Goal: Information Seeking & Learning: Learn about a topic

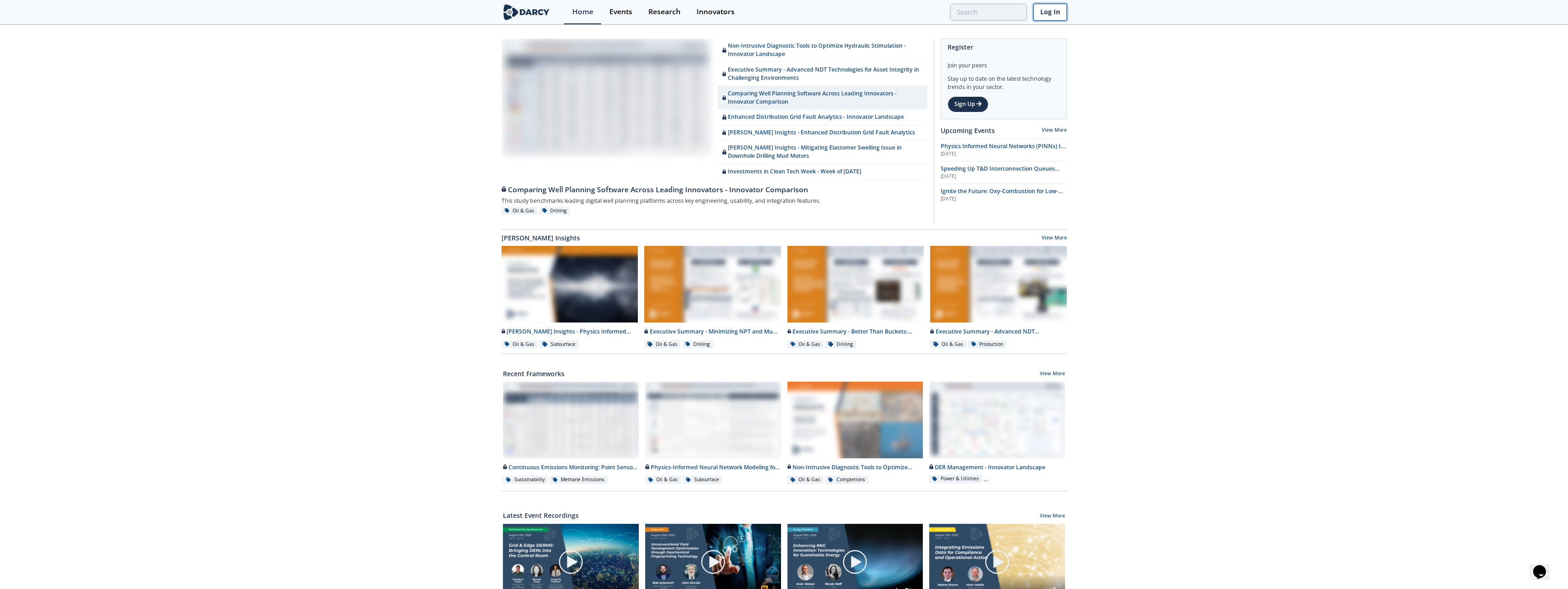
click at [877, 9] on link "Log In" at bounding box center [1050, 12] width 34 height 17
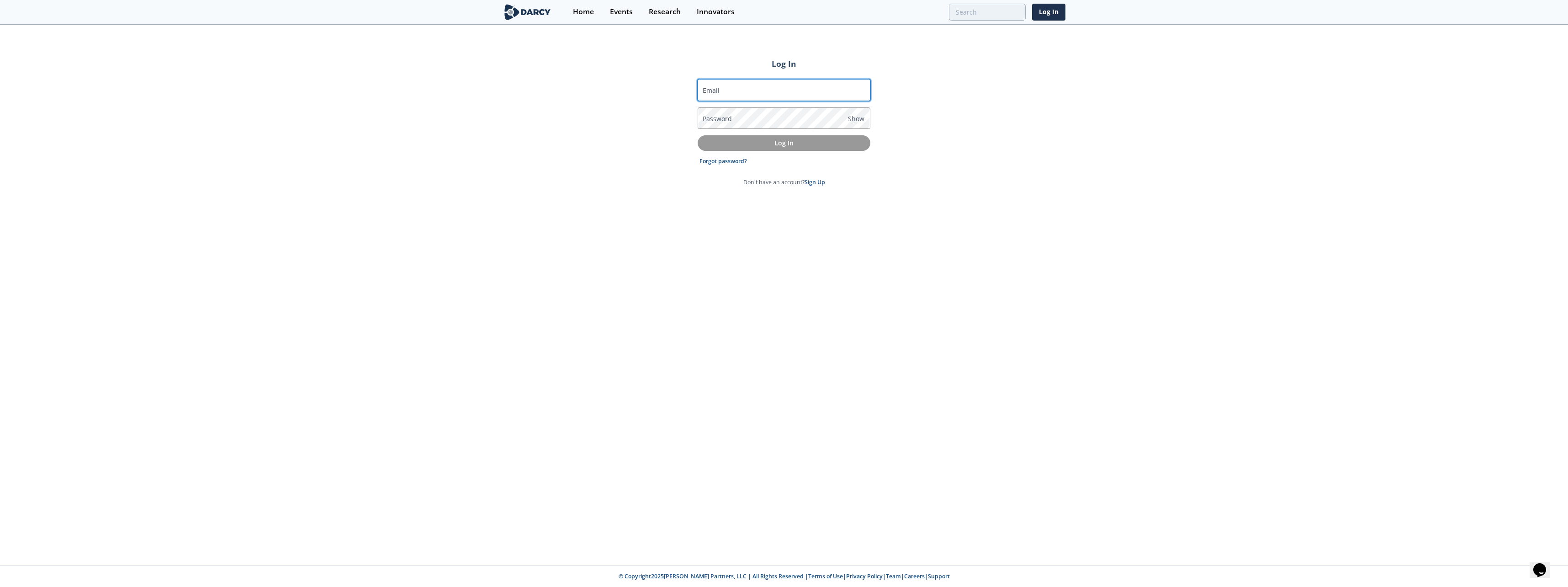
click at [830, 85] on input "Email" at bounding box center [783, 90] width 173 height 22
type input "[PERSON_NAME][EMAIL_ADDRESS][PERSON_NAME][DOMAIN_NAME]"
click at [697, 135] on button "Log In" at bounding box center [783, 143] width 173 height 15
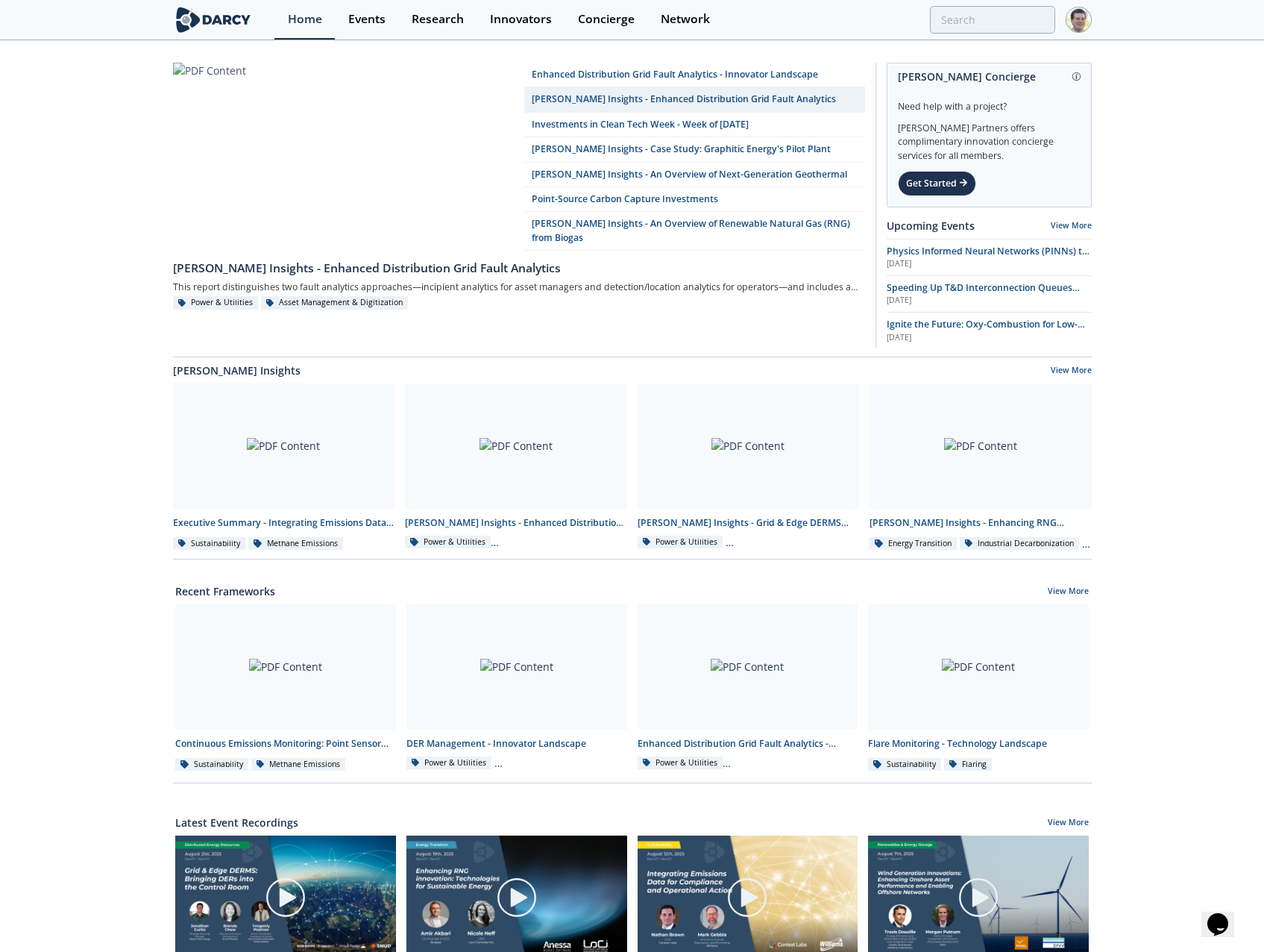
click at [228, 28] on img at bounding box center [214, 20] width 82 height 26
click at [223, 19] on img at bounding box center [214, 20] width 82 height 26
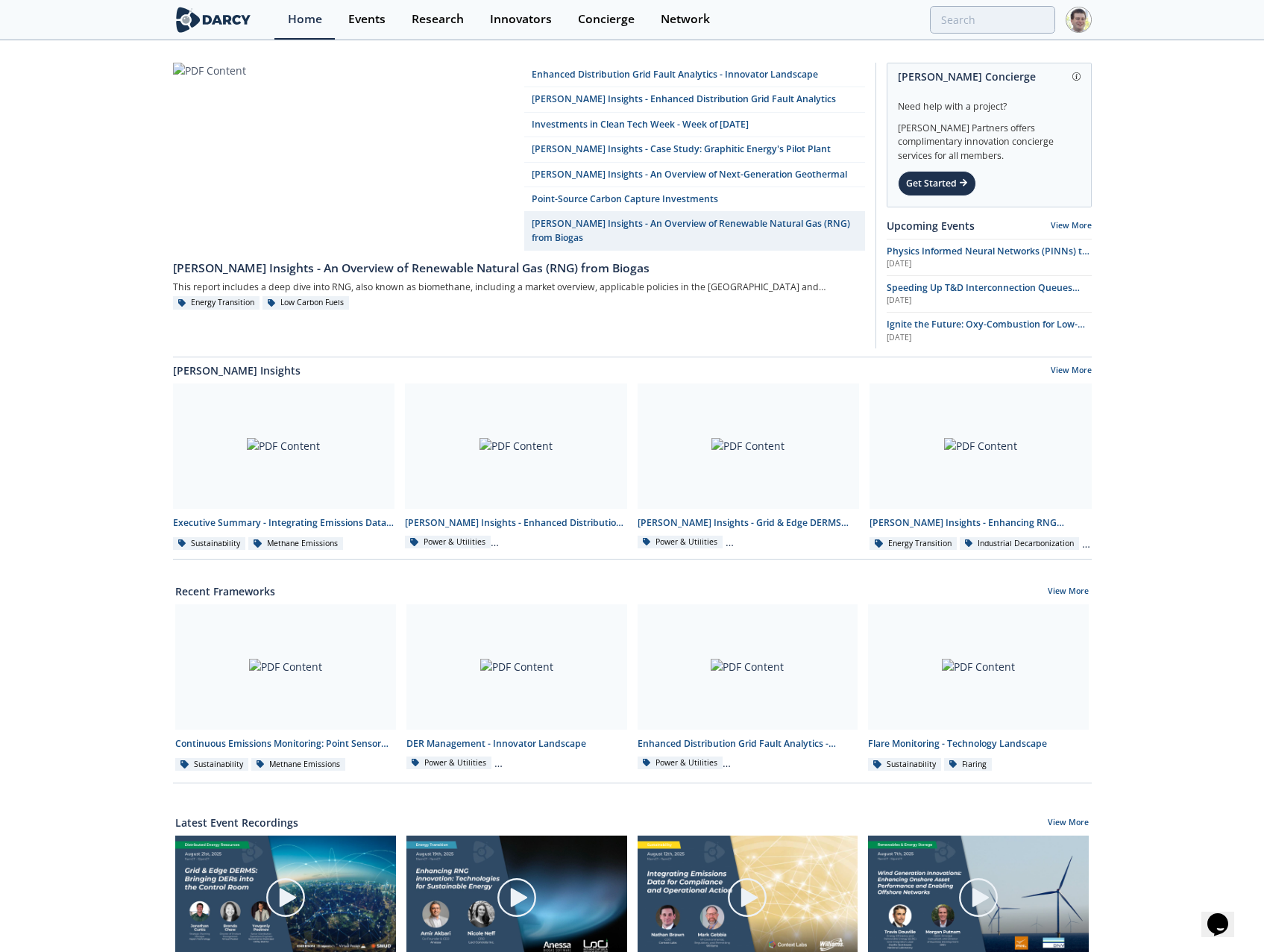
click at [1167, 357] on div "Enhanced Distribution Grid Fault Analytics - Innovator Landscape [PERSON_NAME] …" at bounding box center [632, 671] width 1264 height 1260
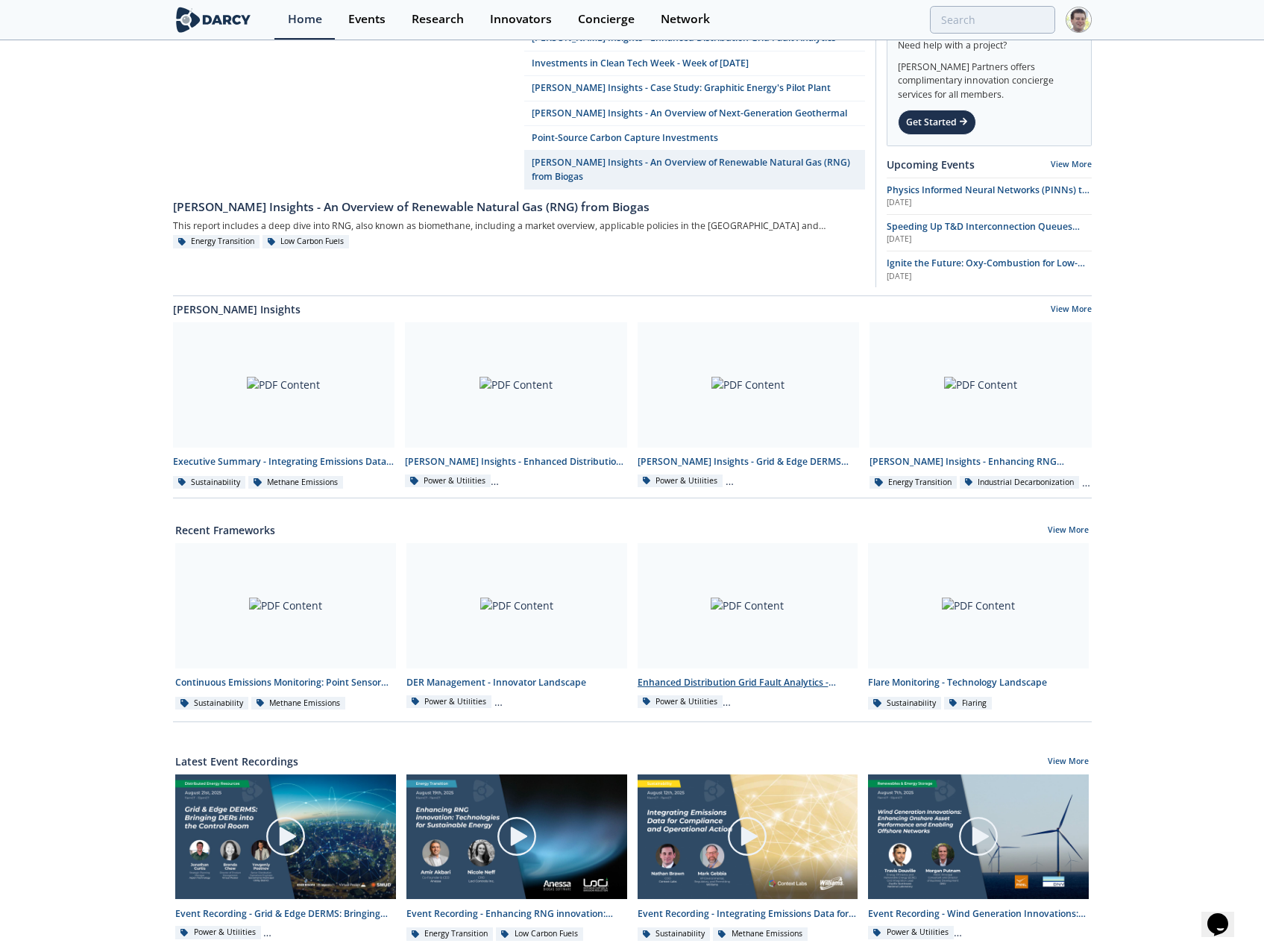
scroll to position [149, 0]
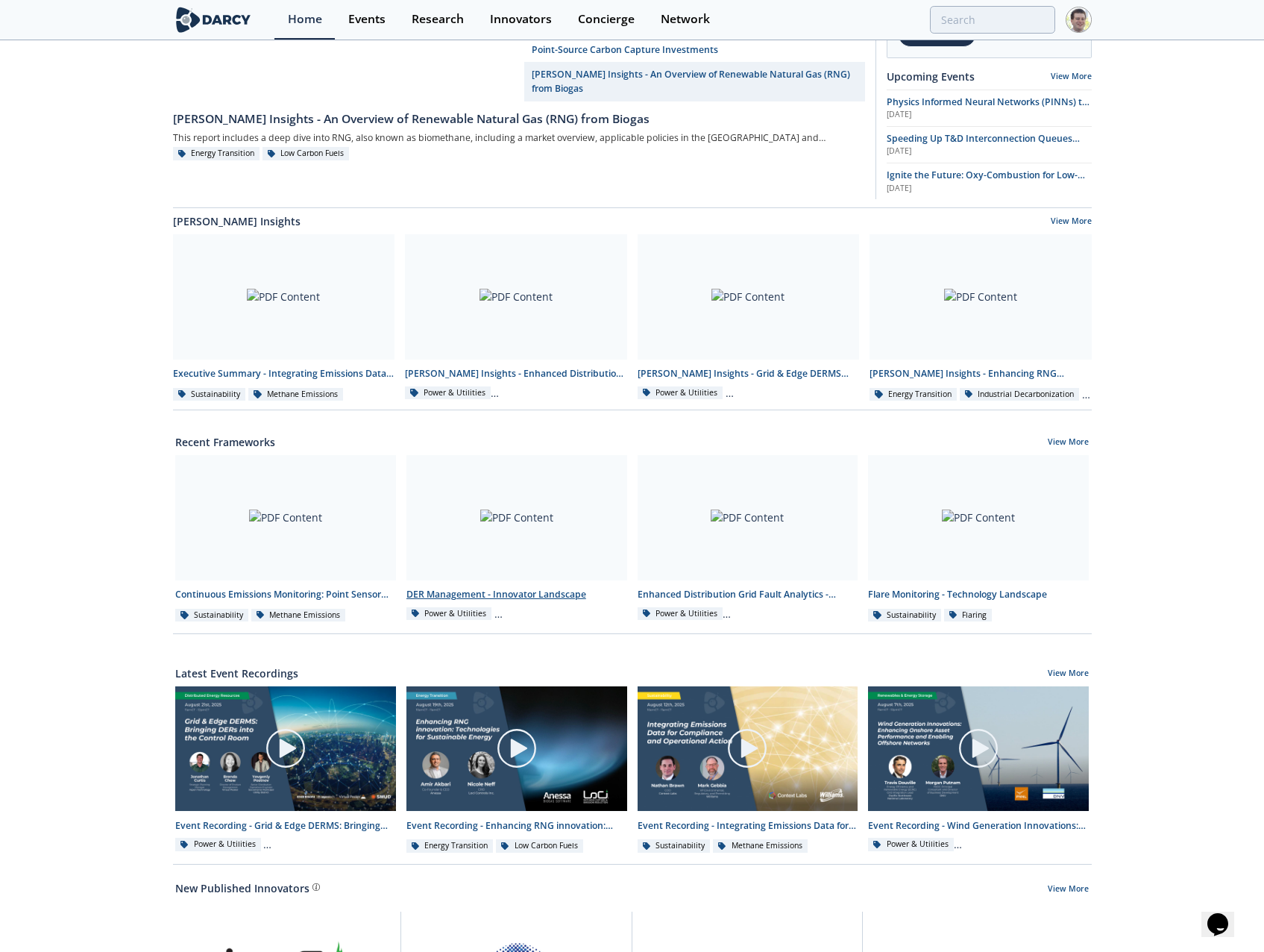
click at [483, 593] on div "DER Management - Innovator Landscape" at bounding box center [517, 594] width 221 height 13
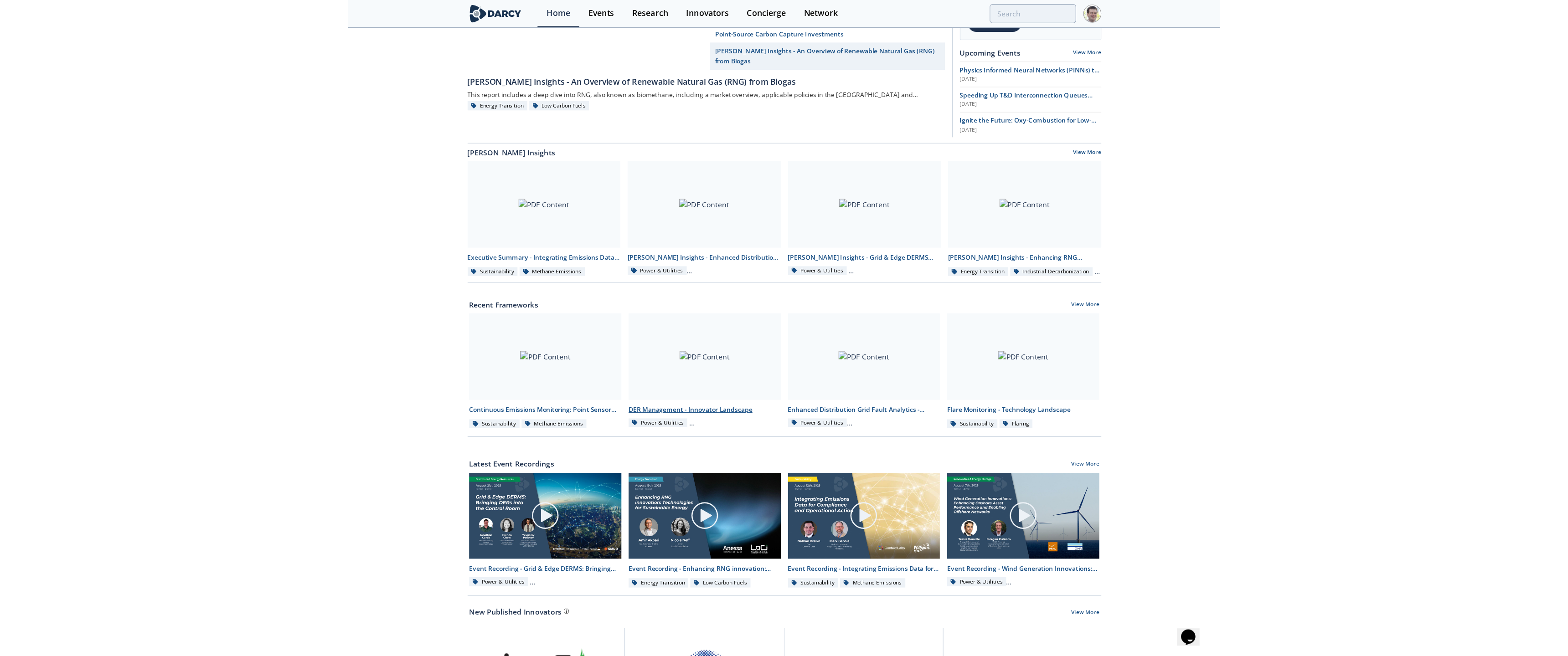
scroll to position [0, 0]
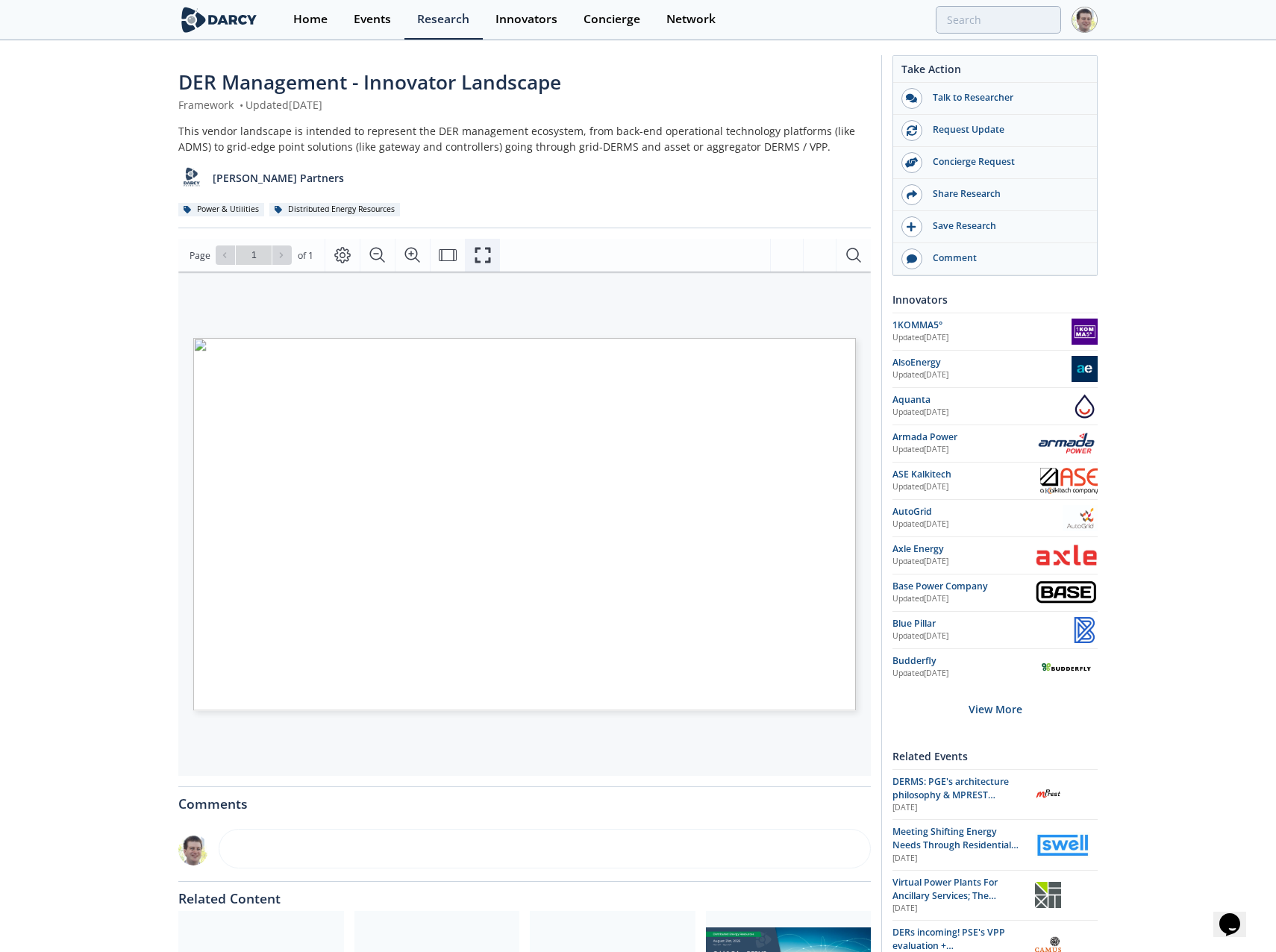
click at [489, 254] on icon "Fullscreen" at bounding box center [483, 255] width 18 height 18
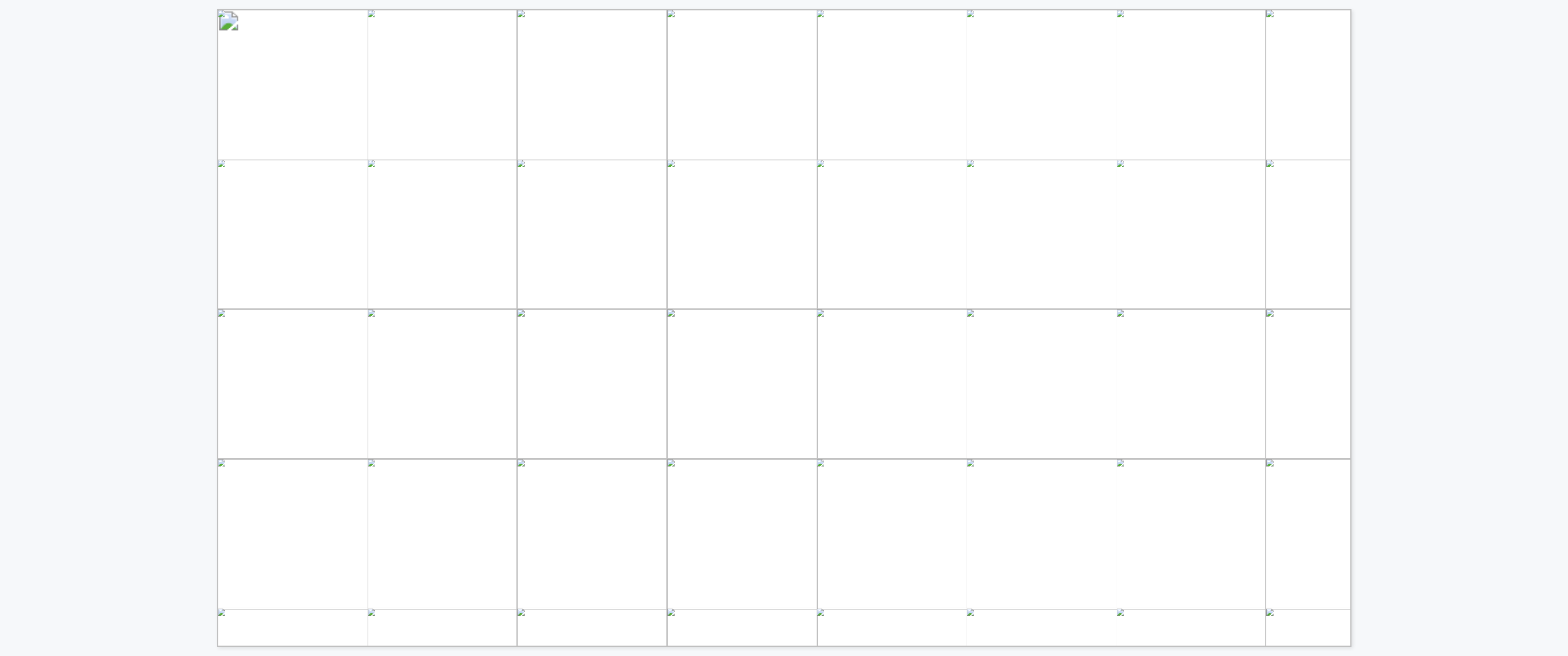
drag, startPoint x: 573, startPoint y: 41, endPoint x: 364, endPoint y: 39, distance: 209.0
click at [364, 39] on span "DER MANAGEMENT" at bounding box center [467, 38] width 219 height 16
click at [871, 125] on span "Microgrid controllers" at bounding box center [1134, 125] width 100 height 10
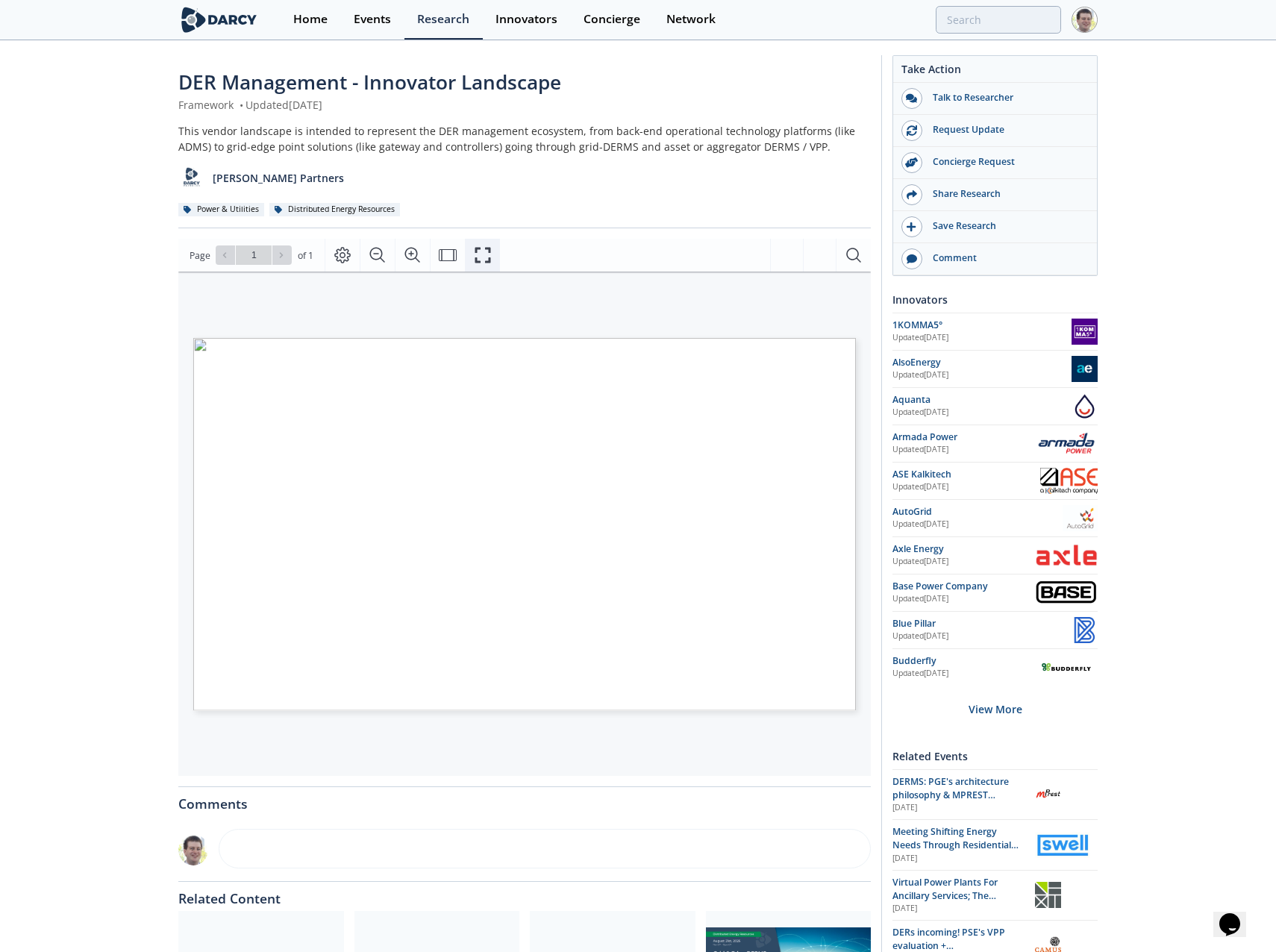
click at [482, 251] on icon "Fullscreen" at bounding box center [483, 255] width 18 height 18
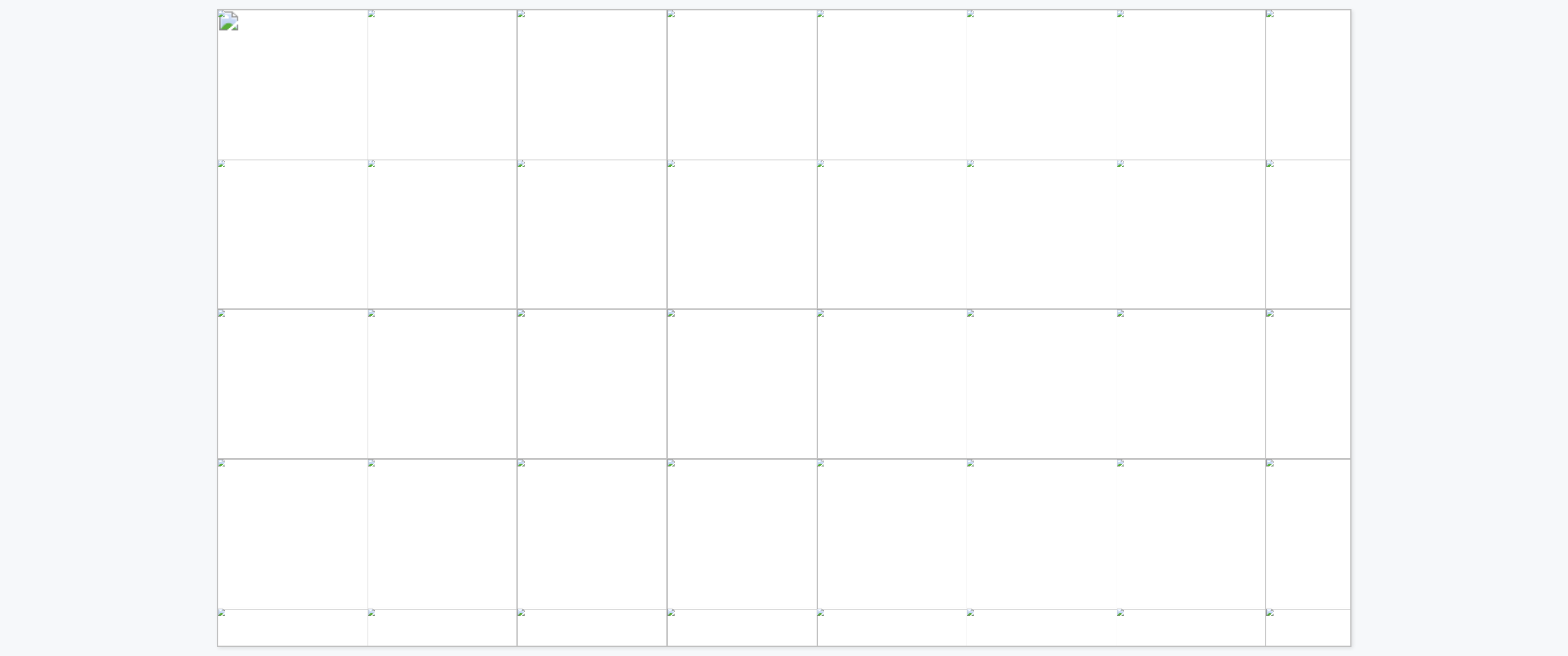
click at [871, 164] on span "Data management" at bounding box center [945, 164] width 116 height 12
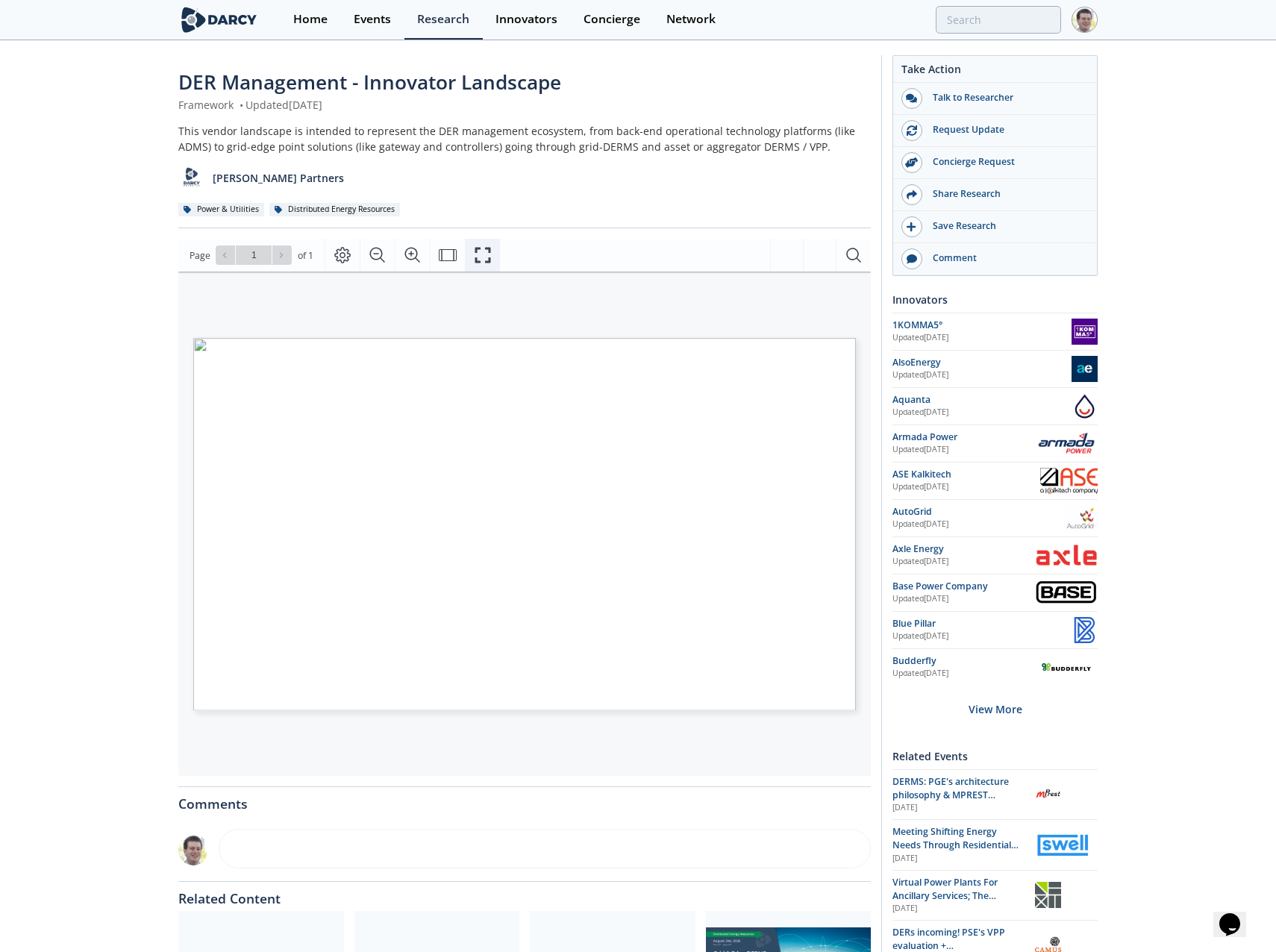
click at [474, 248] on icon "Fullscreen" at bounding box center [483, 255] width 18 height 18
click at [347, 257] on icon "Page Layout" at bounding box center [343, 255] width 18 height 18
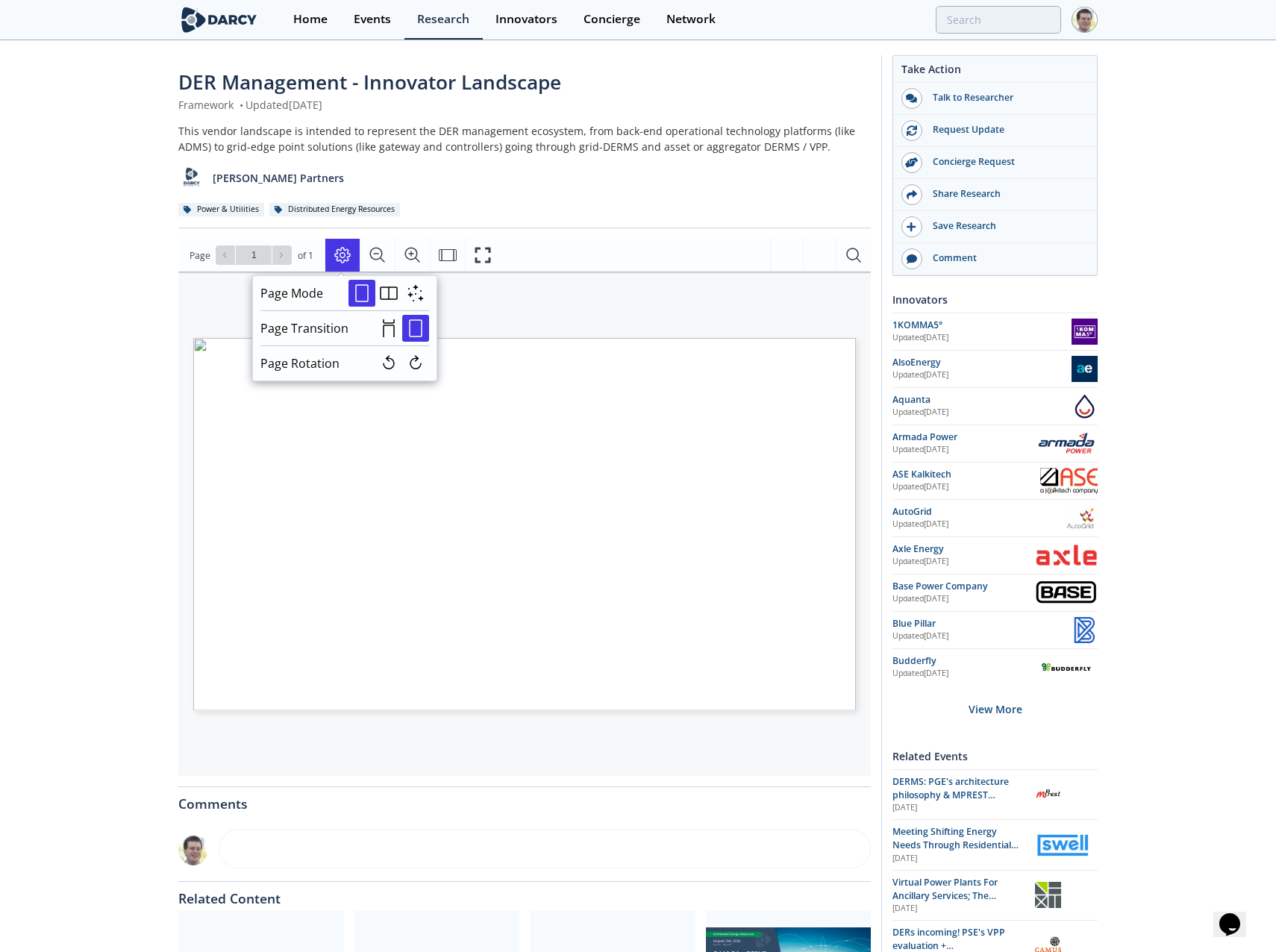
click at [557, 248] on div "Page Go to Page 1 of 1 1 / 1" at bounding box center [524, 255] width 692 height 33
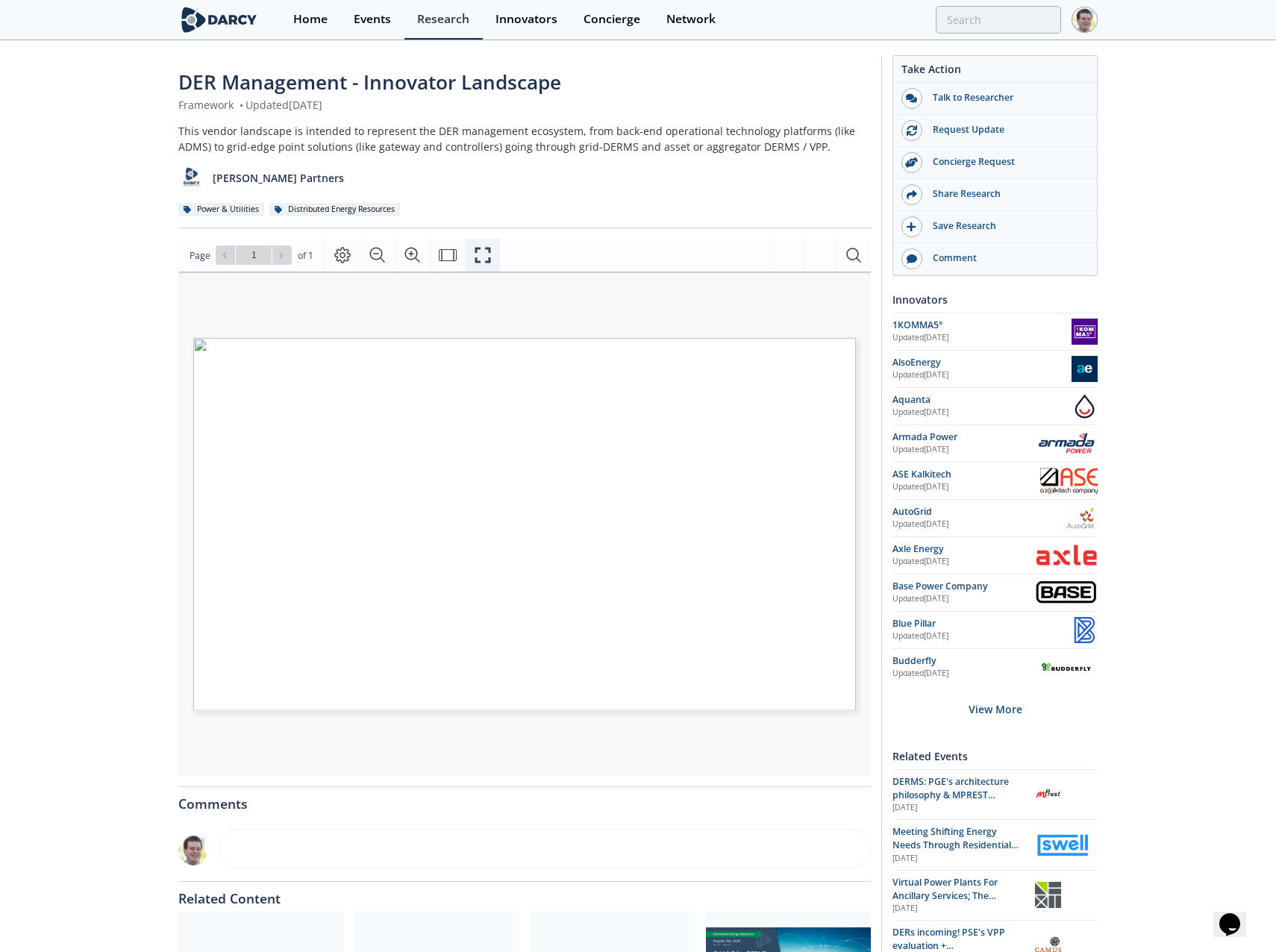
click at [489, 253] on icon "Fullscreen" at bounding box center [483, 255] width 18 height 18
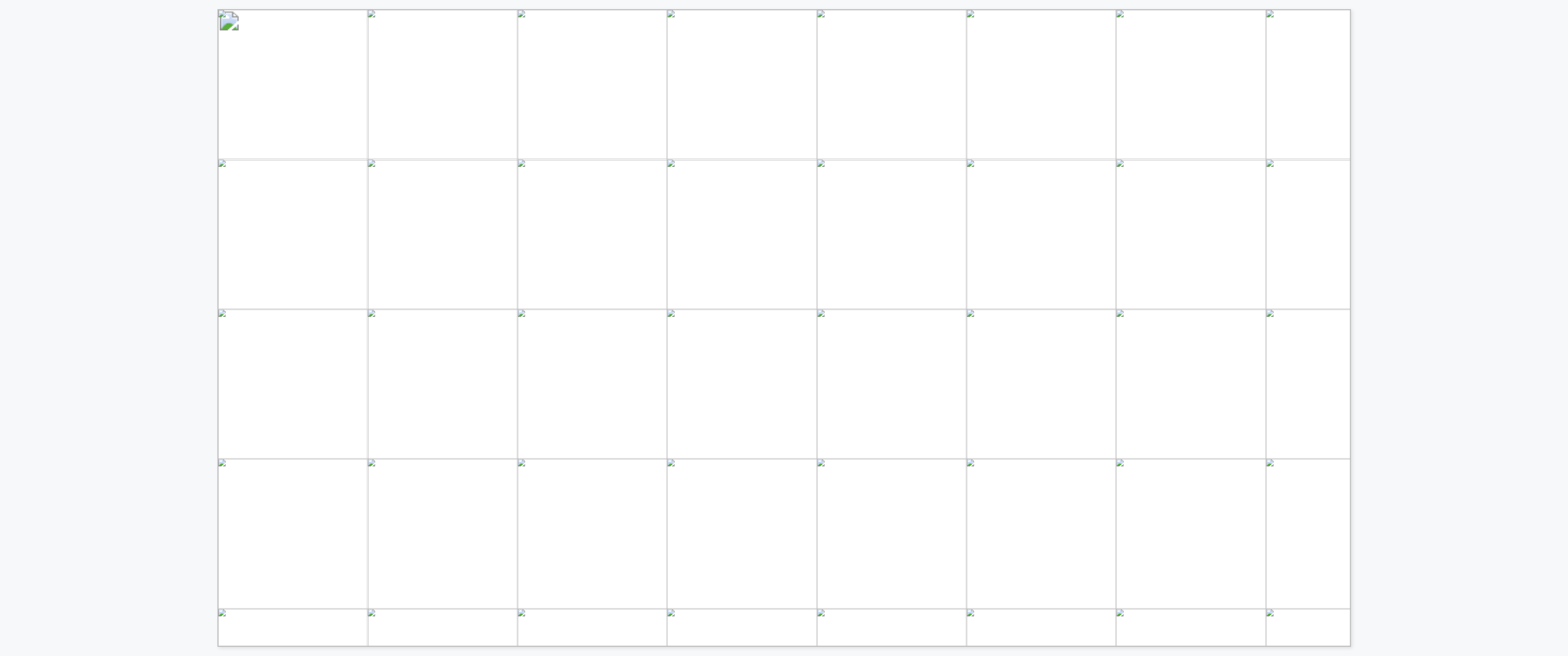
click at [155, 420] on div "DER Thermostats Solar inverters Water heaters Electric vehicles Batteries Heat …" at bounding box center [571, 323] width 1143 height 647
click at [643, 420] on span "Grid DERMS vendor comparison" at bounding box center [614, 440] width 194 height 13
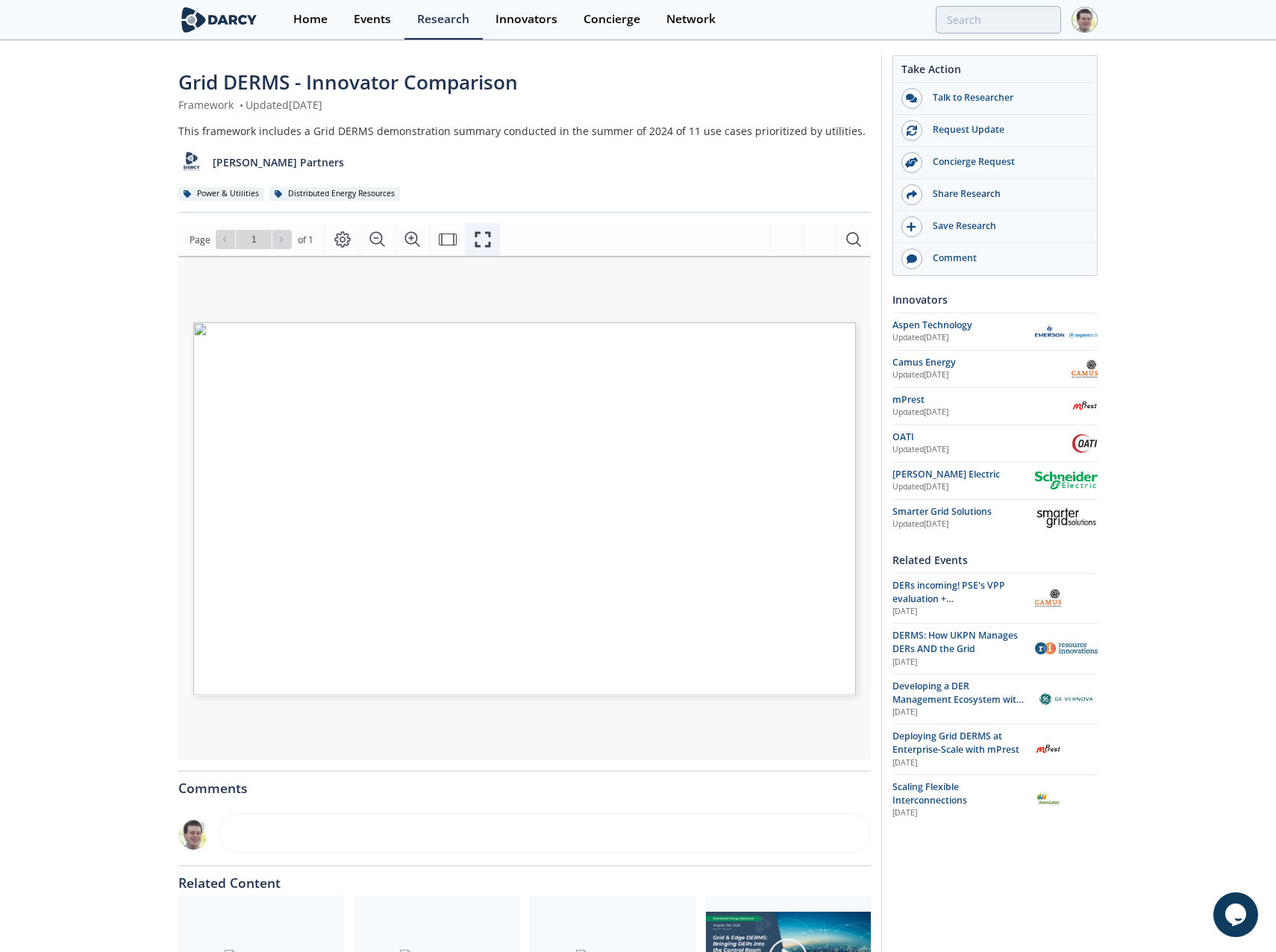
click at [492, 233] on button "Fullscreen" at bounding box center [482, 239] width 35 height 33
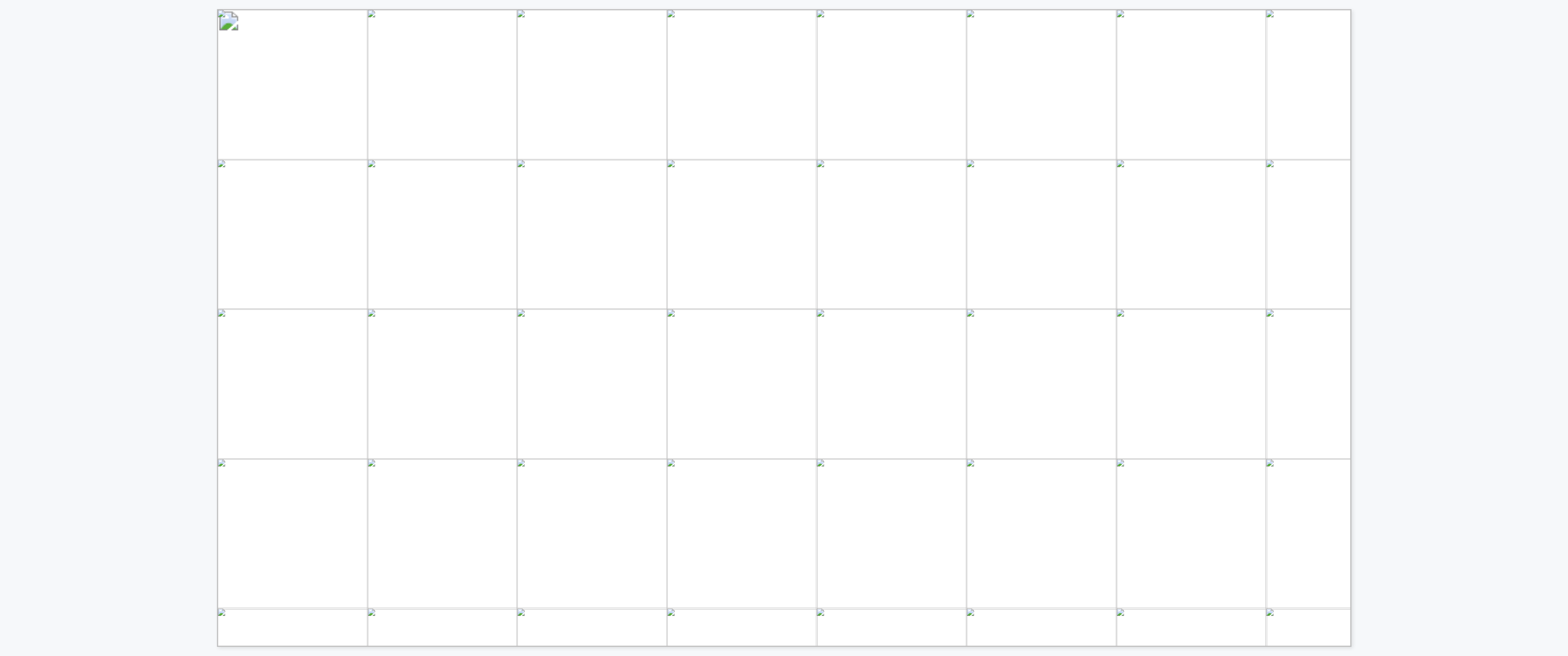
drag, startPoint x: 1284, startPoint y: 408, endPoint x: 1298, endPoint y: 406, distance: 14.1
click at [779, 406] on span "◑" at bounding box center [1292, 408] width 18 height 18
drag, startPoint x: 1298, startPoint y: 406, endPoint x: 1304, endPoint y: 415, distance: 10.8
drag, startPoint x: 1298, startPoint y: 410, endPoint x: 1278, endPoint y: 407, distance: 20.2
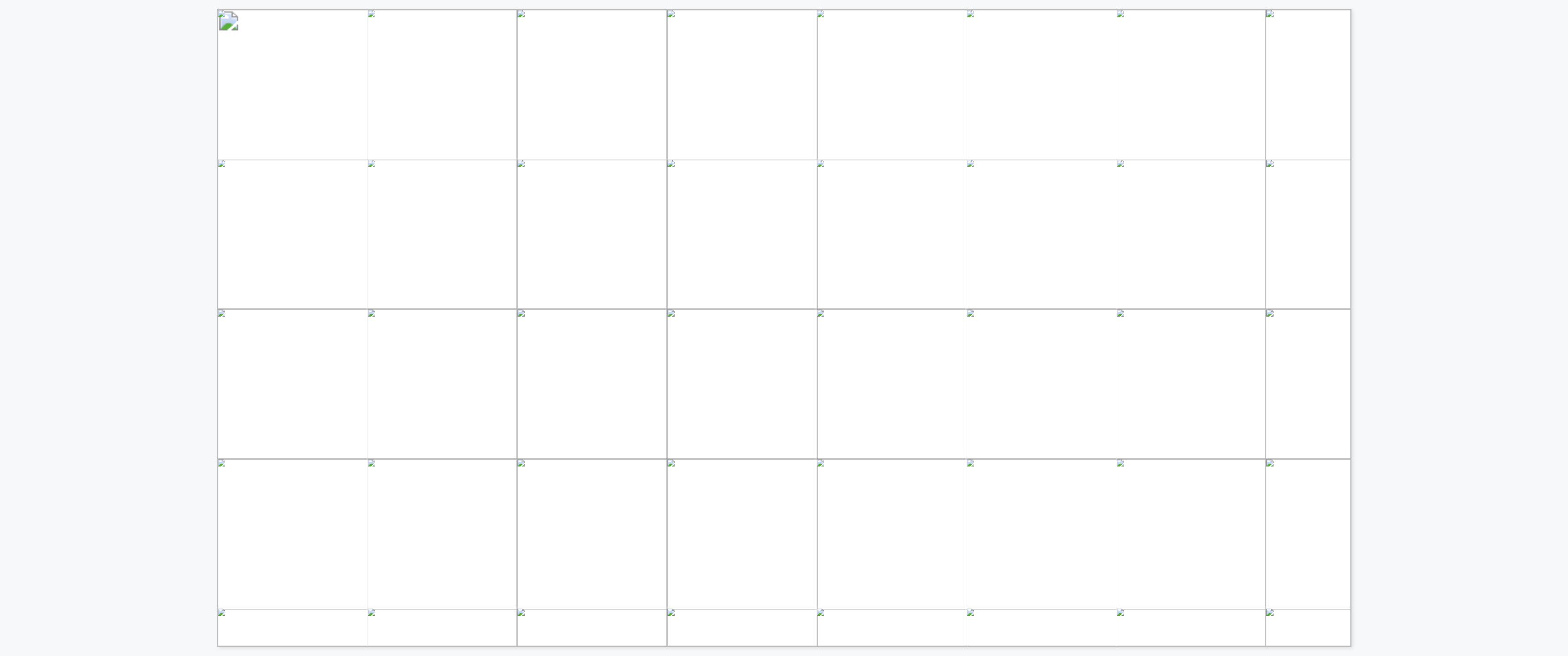
drag, startPoint x: 1278, startPoint y: 407, endPoint x: 1298, endPoint y: 408, distance: 20.0
click at [779, 408] on span "◑" at bounding box center [1292, 408] width 18 height 18
drag, startPoint x: 1284, startPoint y: 405, endPoint x: 1296, endPoint y: 406, distance: 12.0
click at [779, 406] on span "◑" at bounding box center [1292, 408] width 18 height 18
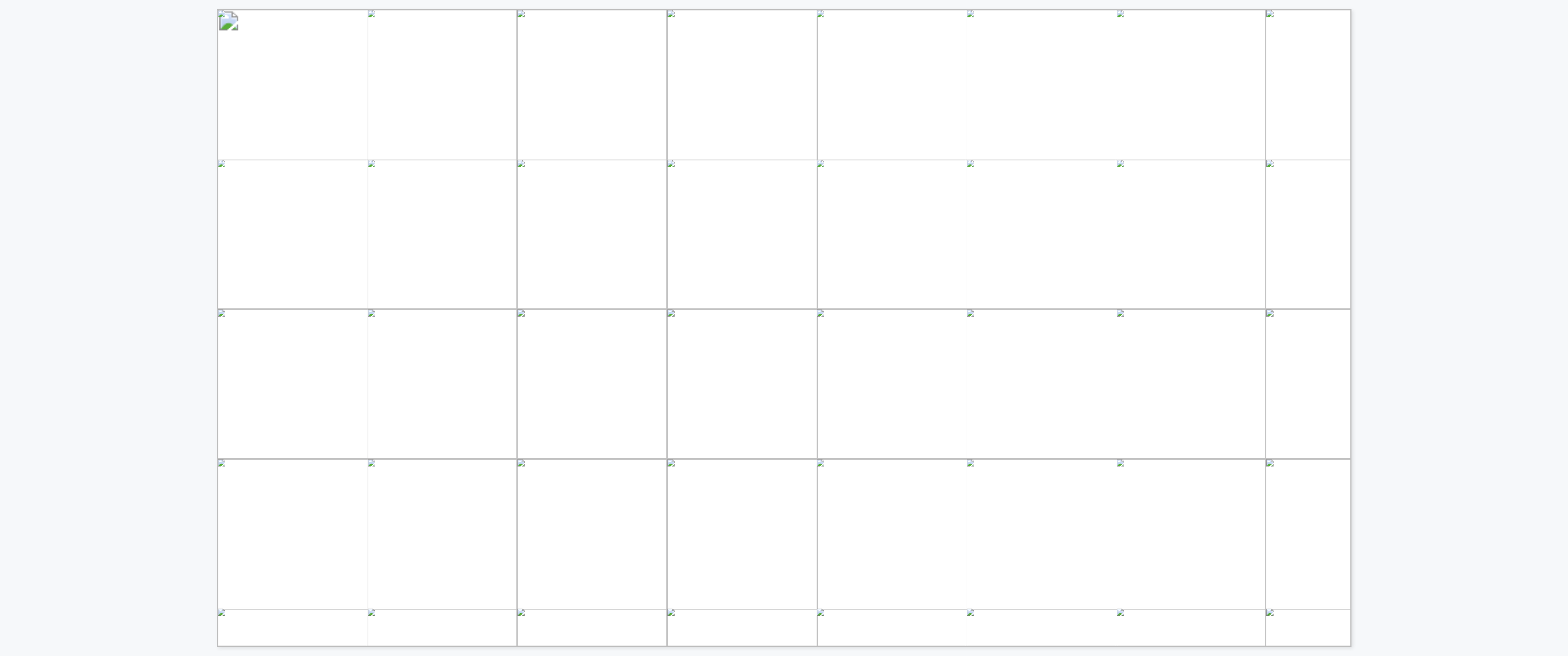
drag, startPoint x: 1296, startPoint y: 406, endPoint x: 1326, endPoint y: 316, distance: 94.9
drag, startPoint x: 1292, startPoint y: 526, endPoint x: 1305, endPoint y: 529, distance: 13.3
drag, startPoint x: 1305, startPoint y: 529, endPoint x: 1323, endPoint y: 531, distance: 18.1
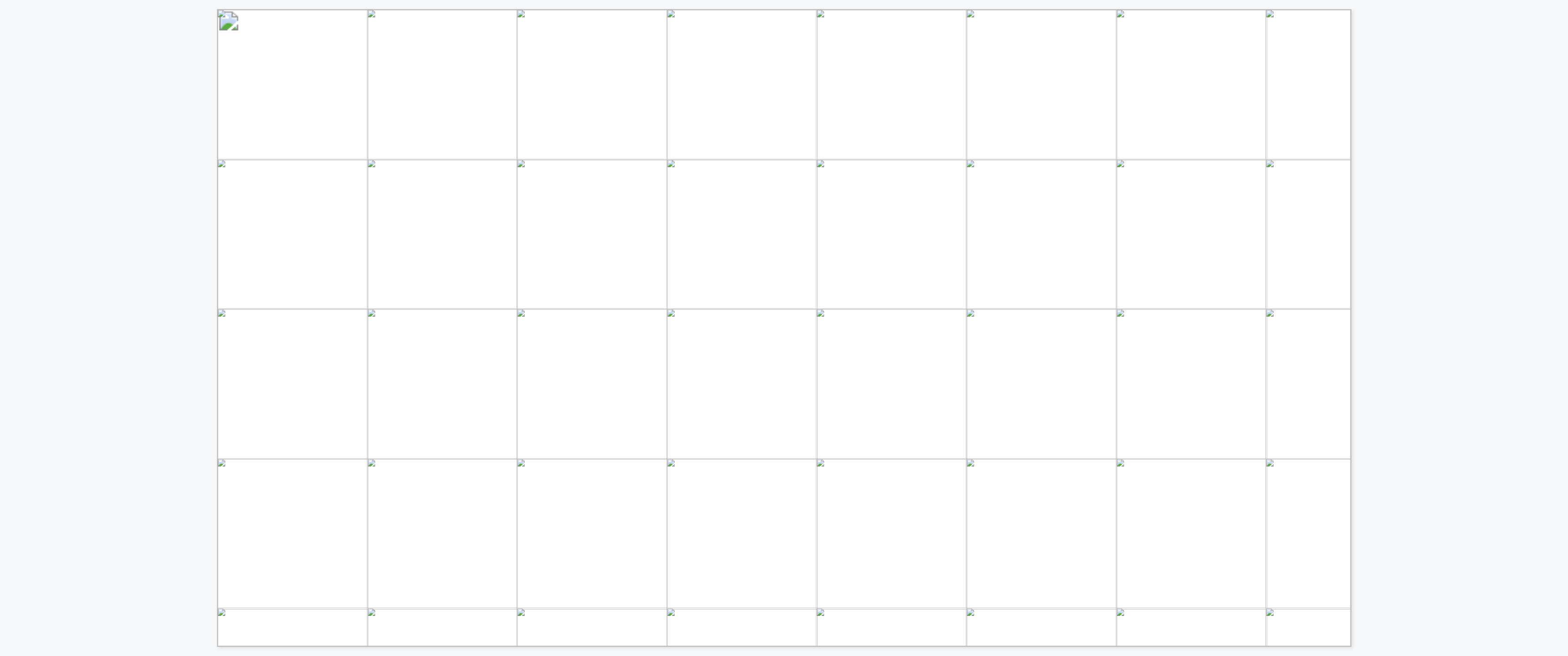
click at [779, 495] on div "Vendor Dx capacity Dx voltage Dx NWA DER flexible ix Flexible service Retail ma…" at bounding box center [784, 323] width 1568 height 647
click at [779, 291] on div "Vendor Dx capacity Dx voltage Dx NWA DER flexible ix Flexible service Retail ma…" at bounding box center [784, 323] width 1568 height 647
drag, startPoint x: 930, startPoint y: 286, endPoint x: 944, endPoint y: 289, distance: 14.3
click at [779, 289] on span "⬤" at bounding box center [936, 290] width 19 height 20
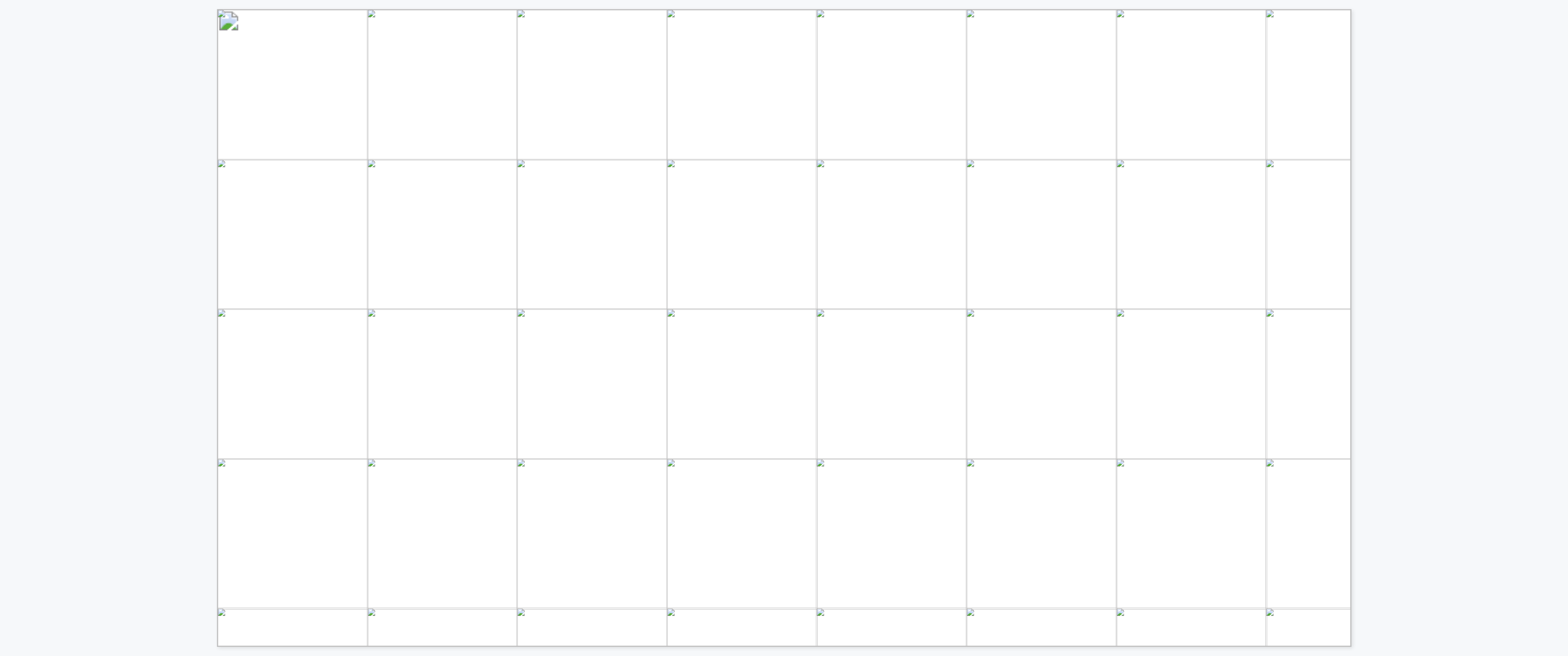
click at [779, 289] on span "⬤" at bounding box center [936, 290] width 19 height 20
